Goal: Task Accomplishment & Management: Use online tool/utility

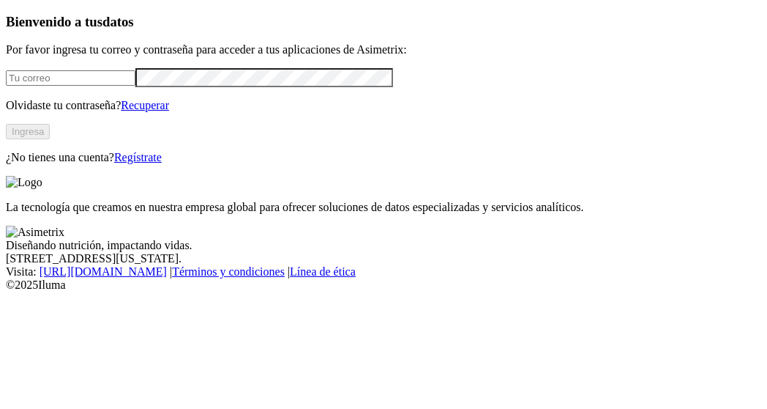
type input "[EMAIL_ADDRESS][DOMAIN_NAME]"
click at [50, 139] on button "Ingresa" at bounding box center [28, 131] width 44 height 15
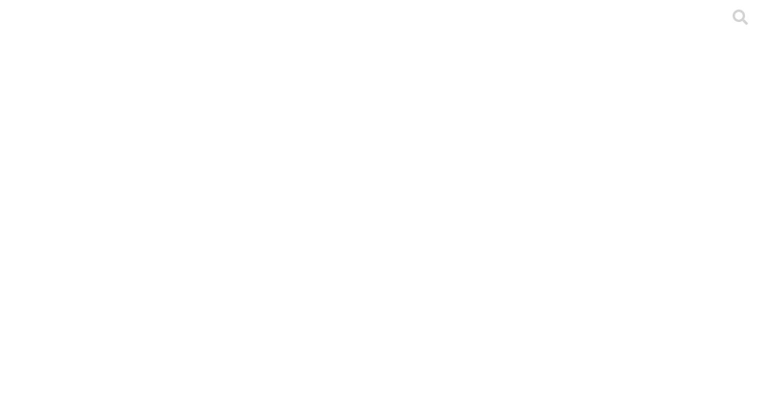
click at [146, 190] on div at bounding box center [389, 204] width 767 height 409
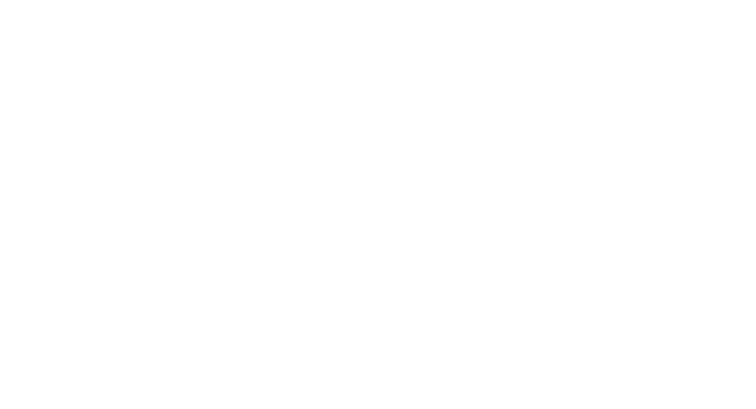
scroll to position [29, 0]
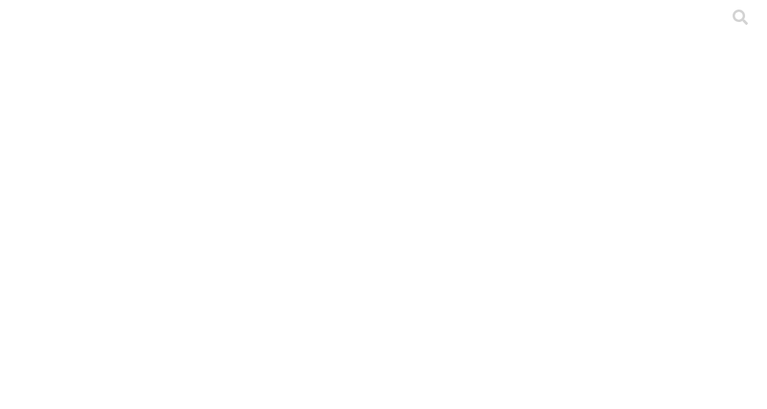
click at [127, 196] on div at bounding box center [389, 204] width 767 height 409
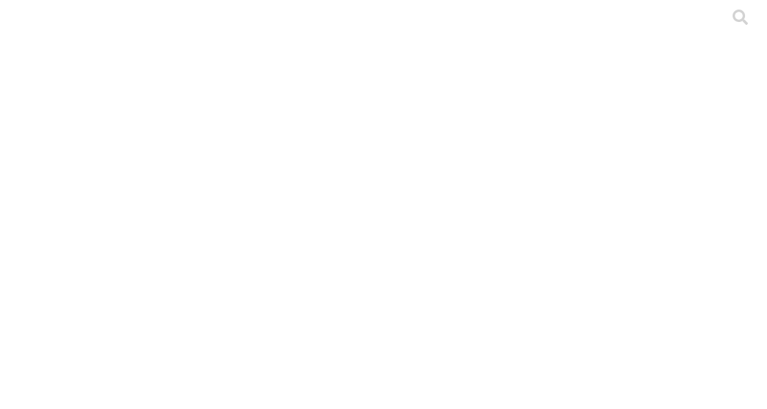
click at [158, 228] on div at bounding box center [389, 204] width 767 height 409
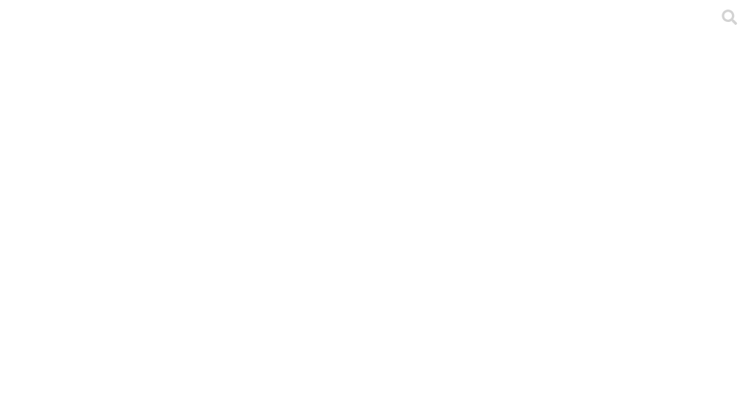
scroll to position [29, 0]
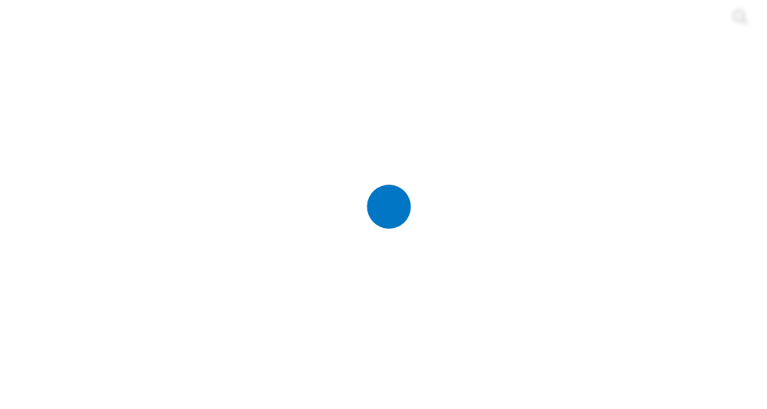
click at [447, 246] on icon at bounding box center [389, 204] width 146 height 146
click at [141, 206] on div at bounding box center [389, 204] width 767 height 409
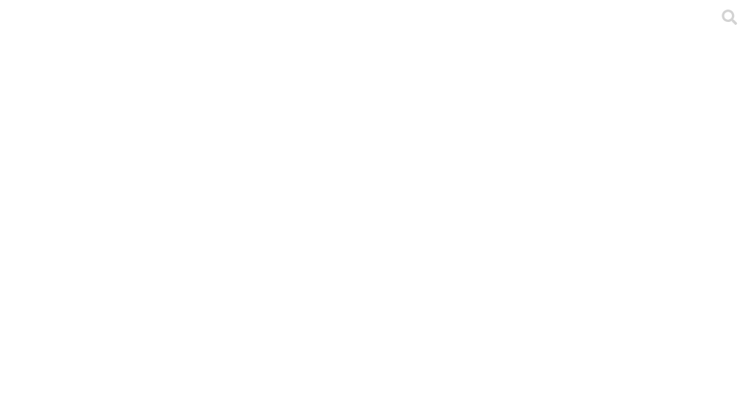
scroll to position [1, 0]
click at [206, 364] on div at bounding box center [384, 204] width 756 height 409
